Goal: Information Seeking & Learning: Learn about a topic

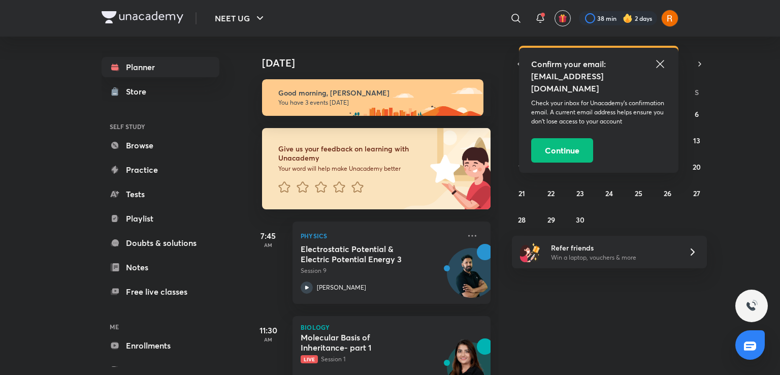
click at [284, 244] on p "AM" at bounding box center [268, 245] width 41 height 6
click at [339, 341] on h5 "Molecular Basis of Inheritance- part 1" at bounding box center [364, 342] width 126 height 20
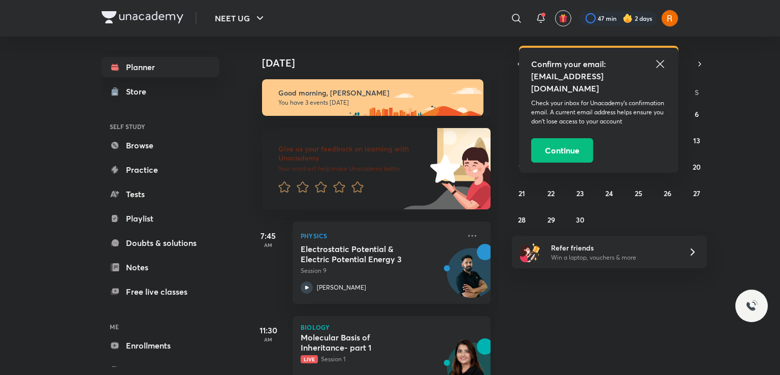
click at [352, 319] on div "Biology Molecular Basis of Inheritance- part 1 Live Session 1 Seep Pahuja" at bounding box center [391, 357] width 198 height 82
click at [344, 321] on div "Biology Molecular Basis of Inheritance- part 1 Live Session 1 Seep Pahuja" at bounding box center [391, 357] width 198 height 82
